Goal: Transaction & Acquisition: Purchase product/service

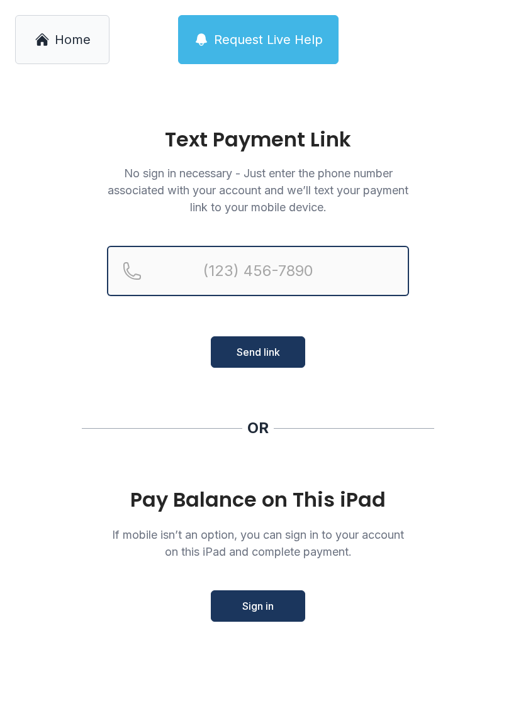
click at [322, 262] on input "Reservation phone number" at bounding box center [258, 271] width 302 height 50
type input "("
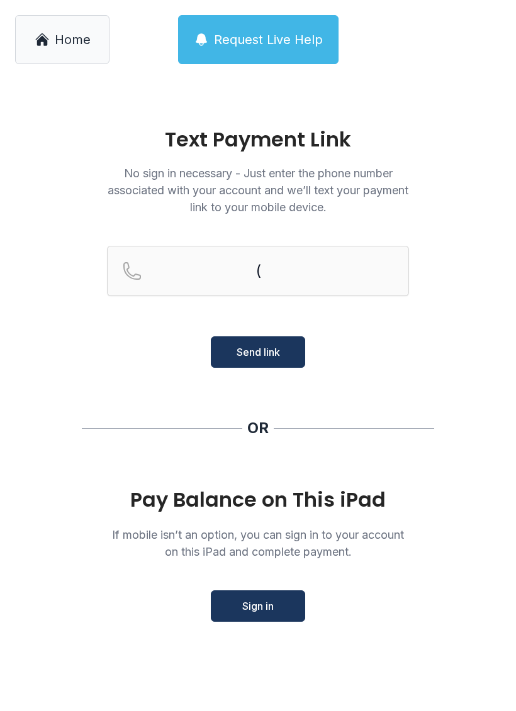
click at [437, 428] on main "Text Payment Link No sign in necessary - Just enter the phone number associated…" at bounding box center [258, 395] width 516 height 632
click at [274, 584] on div "Pay Balance on This iPad If mobile isn’t an option, you can sign in to your acc…" at bounding box center [258, 555] width 302 height 133
click at [267, 600] on span "Sign in" at bounding box center [257, 606] width 31 height 15
click at [43, 49] on link "Home" at bounding box center [62, 39] width 94 height 49
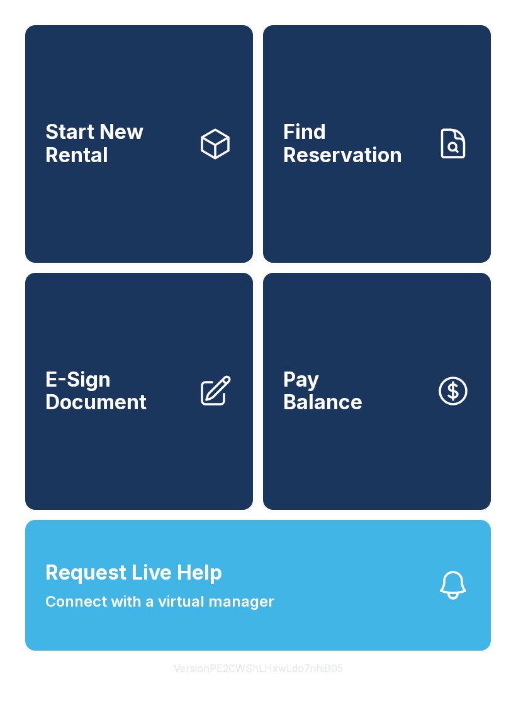
click at [390, 224] on link "Find Reservation" at bounding box center [377, 144] width 228 height 238
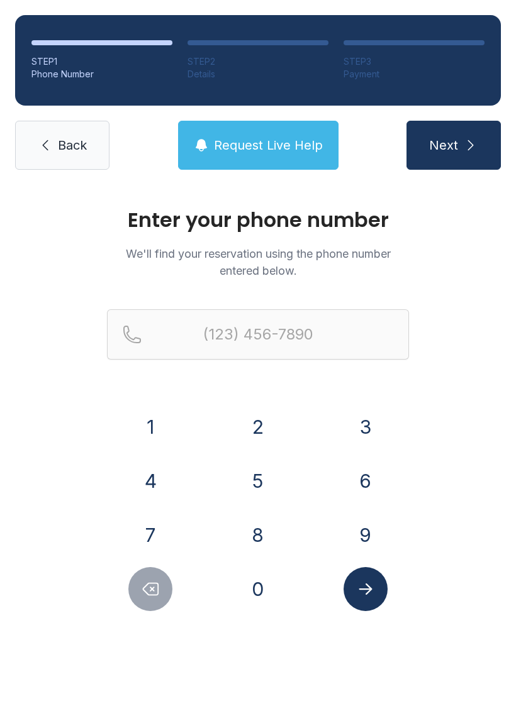
click at [147, 533] on button "7" at bounding box center [150, 535] width 44 height 44
click at [162, 434] on button "1" at bounding box center [150, 427] width 44 height 44
click at [364, 535] on button "9" at bounding box center [365, 535] width 44 height 44
click at [364, 480] on button "6" at bounding box center [365, 481] width 44 height 44
click at [143, 422] on button "1" at bounding box center [150, 427] width 44 height 44
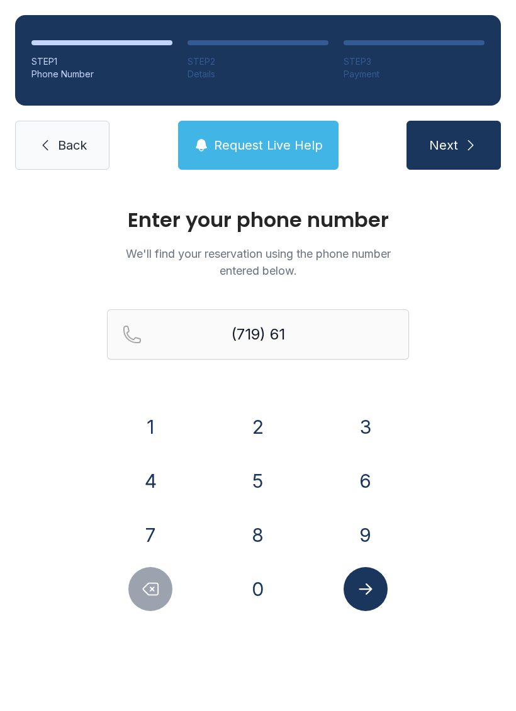
click at [370, 537] on button "9" at bounding box center [365, 535] width 44 height 44
click at [149, 531] on button "7" at bounding box center [150, 535] width 44 height 44
click at [260, 537] on button "8" at bounding box center [258, 535] width 44 height 44
click at [256, 430] on button "2" at bounding box center [258, 427] width 44 height 44
click at [255, 430] on button "2" at bounding box center [258, 427] width 44 height 44
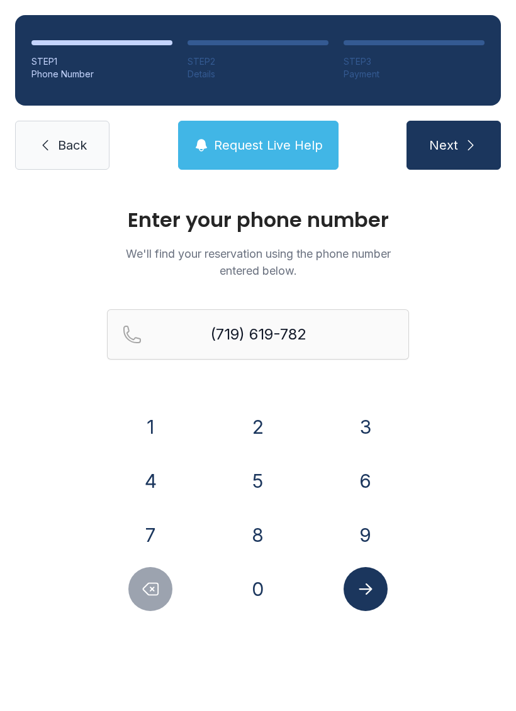
type input "[PHONE_NUMBER]"
click at [362, 574] on button "Submit lookup form" at bounding box center [365, 589] width 44 height 44
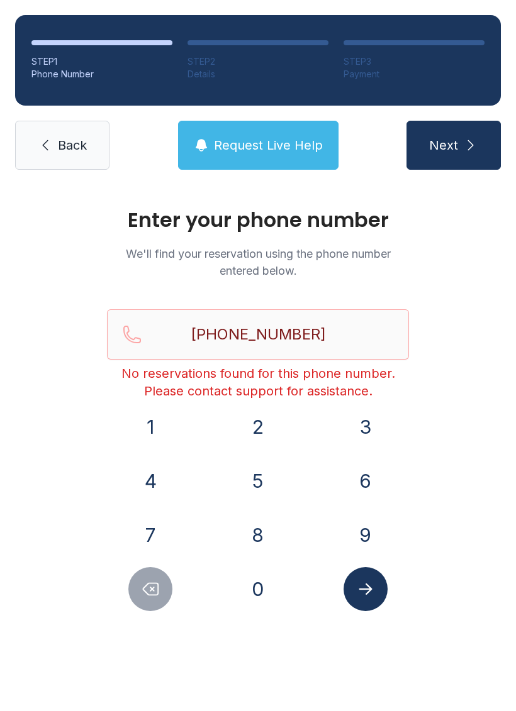
click at [71, 163] on link "Back" at bounding box center [62, 145] width 94 height 49
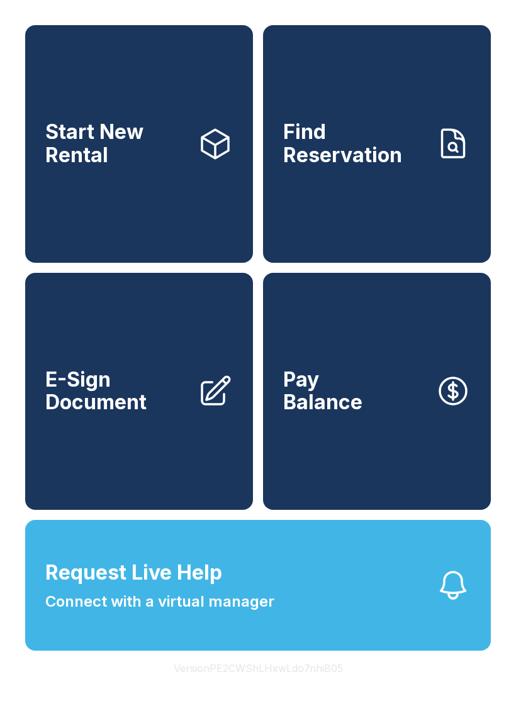
click at [186, 487] on link "E-Sign Document" at bounding box center [139, 392] width 228 height 238
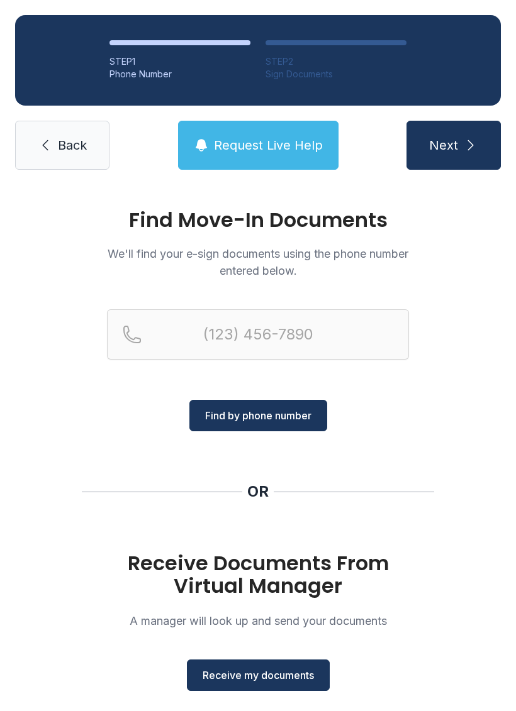
click at [75, 134] on link "Back" at bounding box center [62, 145] width 94 height 49
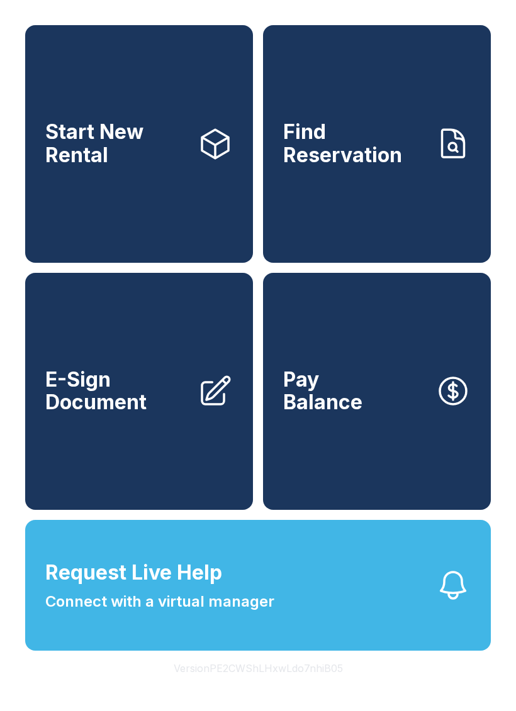
click at [301, 487] on link "Pay Balance" at bounding box center [377, 392] width 228 height 238
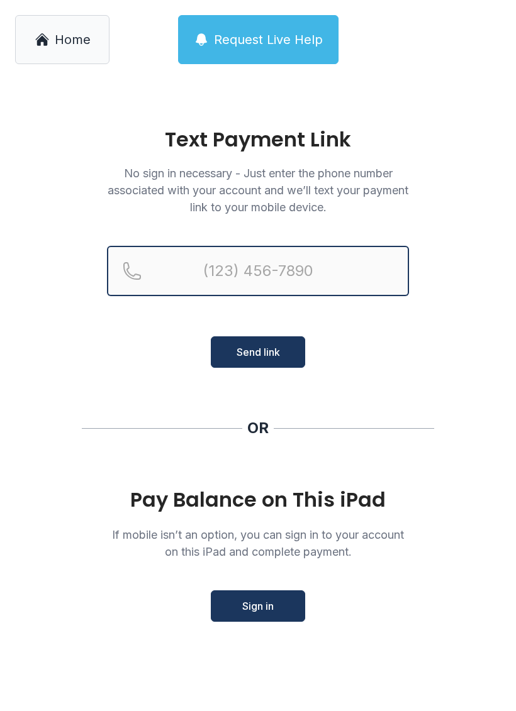
click at [229, 264] on input "Reservation phone number" at bounding box center [258, 271] width 302 height 50
type input "[PHONE_NUMBER]"
click at [258, 352] on button "Send link" at bounding box center [258, 351] width 94 height 31
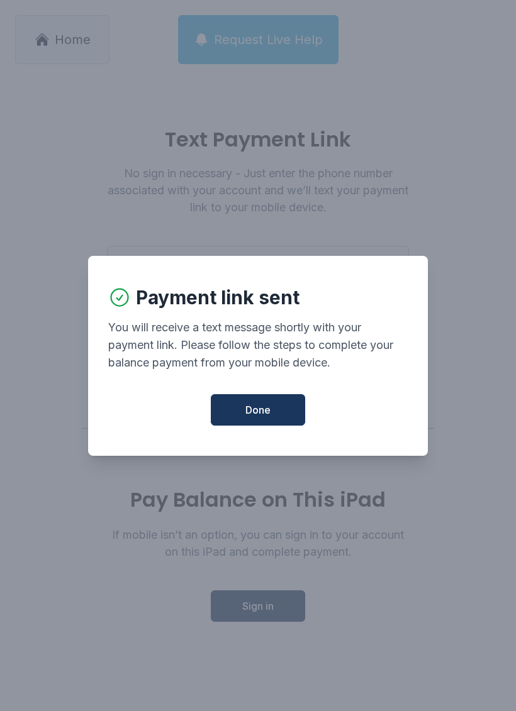
click at [273, 415] on button "Done" at bounding box center [258, 409] width 94 height 31
